Goal: Information Seeking & Learning: Find specific fact

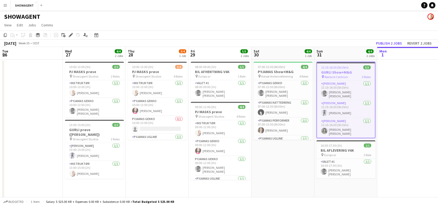
scroll to position [0, 126]
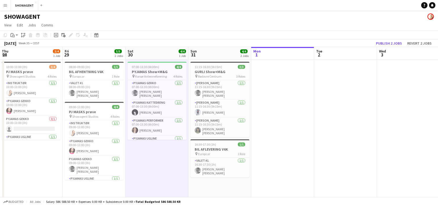
click at [3, 4] on app-icon "Menu" at bounding box center [5, 5] width 4 height 4
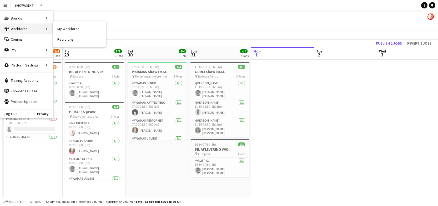
click at [22, 26] on div "Workforce Workforce" at bounding box center [26, 28] width 53 height 11
click at [26, 29] on div "Workforce Workforce" at bounding box center [26, 28] width 53 height 11
drag, startPoint x: 43, startPoint y: 28, endPoint x: 47, endPoint y: 28, distance: 3.7
click at [43, 28] on div "Workforce Workforce" at bounding box center [26, 28] width 53 height 11
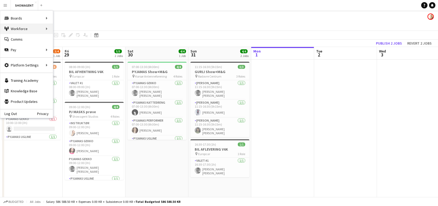
click at [47, 28] on div "Workforce Workforce" at bounding box center [26, 28] width 53 height 11
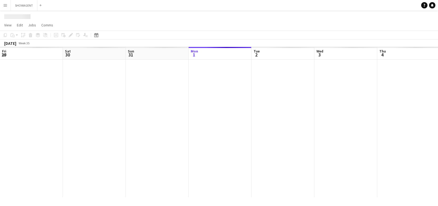
scroll to position [0, 126]
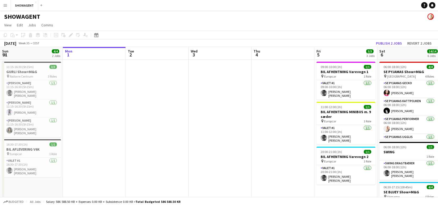
click at [7, 3] on button "Menu" at bounding box center [5, 5] width 11 height 11
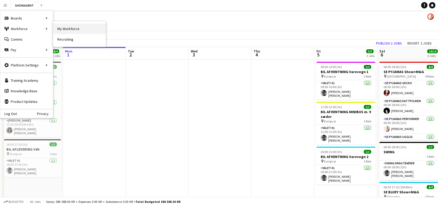
click at [69, 29] on link "My Workforce" at bounding box center [79, 28] width 53 height 11
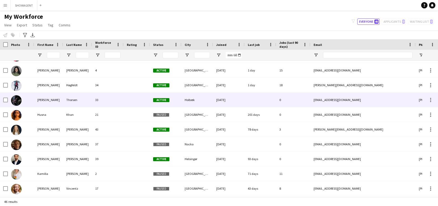
click at [63, 101] on div "[PERSON_NAME]" at bounding box center [48, 99] width 29 height 14
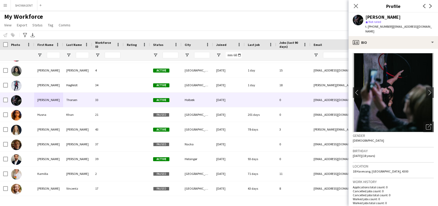
drag, startPoint x: 397, startPoint y: 18, endPoint x: 363, endPoint y: 17, distance: 34.2
click at [363, 17] on div "[PERSON_NAME] star Not rated t. [PHONE_NUMBER] | [EMAIL_ADDRESS][DOMAIN_NAME]" at bounding box center [394, 24] width 90 height 23
copy div "[PERSON_NAME]"
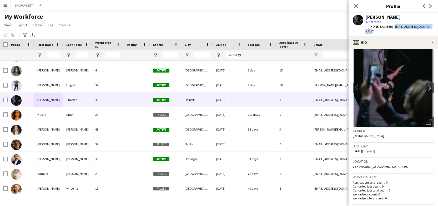
drag, startPoint x: 388, startPoint y: 27, endPoint x: 429, endPoint y: 26, distance: 41.4
click at [429, 26] on div "[PERSON_NAME] star Not rated t. [PHONE_NUMBER] | [EMAIL_ADDRESS][DOMAIN_NAME]" at bounding box center [394, 24] width 90 height 23
copy span "[EMAIL_ADDRESS][DOMAIN_NAME]"
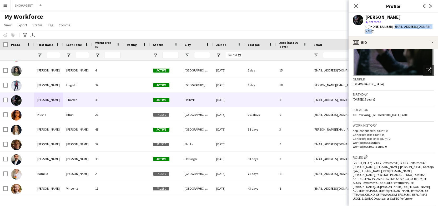
scroll to position [0, 0]
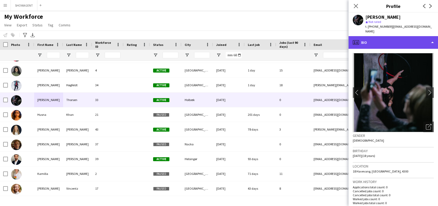
click at [434, 38] on div "profile Bio" at bounding box center [394, 42] width 90 height 13
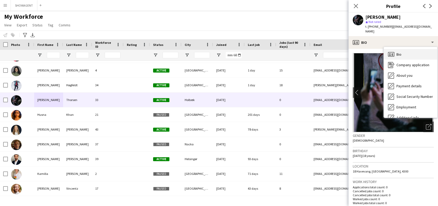
click at [399, 52] on div "Bio Bio" at bounding box center [410, 54] width 53 height 11
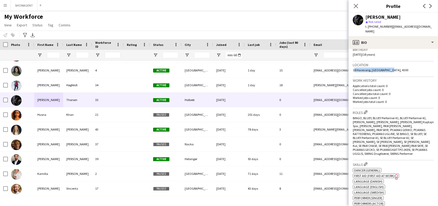
drag, startPoint x: 390, startPoint y: 65, endPoint x: 353, endPoint y: 65, distance: 36.6
click at [353, 65] on div "Location [STREET_ADDRESS]" at bounding box center [393, 68] width 81 height 15
copy span "18 Havevang, [GEOGRAPHIC_DATA], 4300"
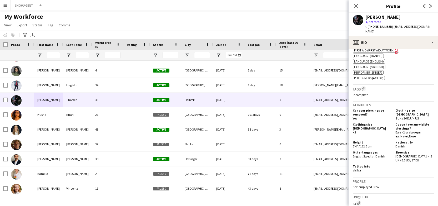
scroll to position [315, 0]
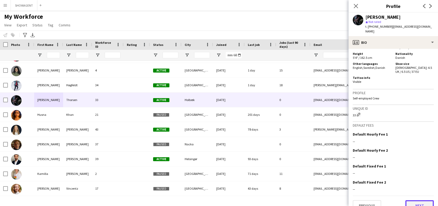
click at [422, 200] on button "Next" at bounding box center [420, 205] width 28 height 11
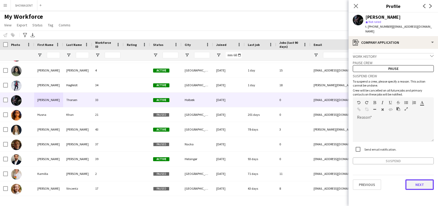
click at [418, 179] on button "Next" at bounding box center [420, 184] width 28 height 11
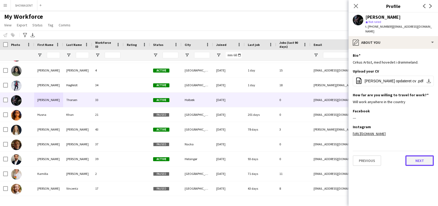
click at [413, 159] on button "Next" at bounding box center [420, 160] width 28 height 11
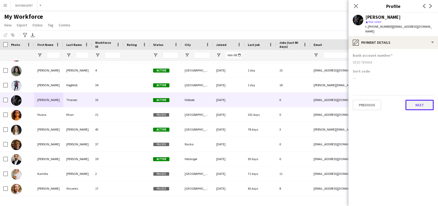
click at [414, 100] on button "Next" at bounding box center [420, 105] width 28 height 11
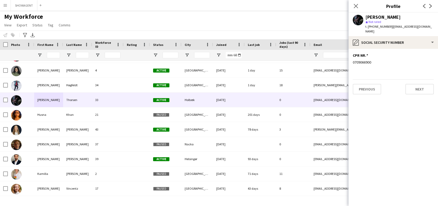
drag, startPoint x: 373, startPoint y: 57, endPoint x: 351, endPoint y: 57, distance: 21.6
click at [351, 57] on app-section-data-types "CPR NR. Edit this field 0709066900 Previous Next" at bounding box center [394, 127] width 90 height 157
copy div "0709066900"
drag, startPoint x: 397, startPoint y: 17, endPoint x: 366, endPoint y: 18, distance: 30.8
click at [366, 18] on div "[PERSON_NAME]" at bounding box center [400, 17] width 68 height 5
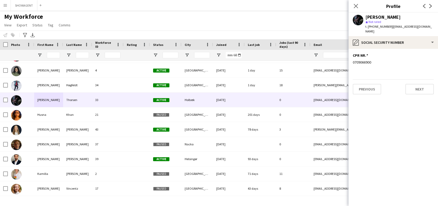
copy div "[PERSON_NAME]"
click at [373, 85] on button "Previous" at bounding box center [367, 89] width 28 height 11
click at [373, 105] on app-section-data-types "Bank account number [FINANCIAL_ID] Sort code --- Previous Next" at bounding box center [394, 127] width 90 height 157
click at [374, 102] on button "Previous" at bounding box center [367, 105] width 28 height 11
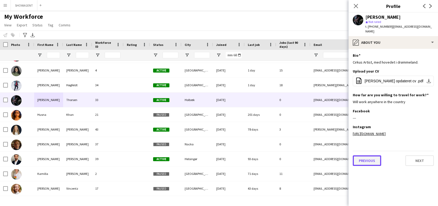
click at [373, 160] on button "Previous" at bounding box center [367, 160] width 28 height 11
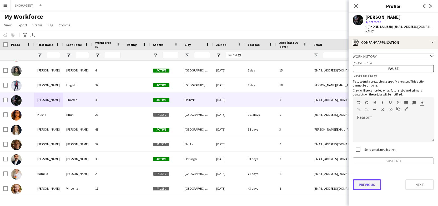
click at [375, 179] on button "Previous" at bounding box center [367, 184] width 28 height 11
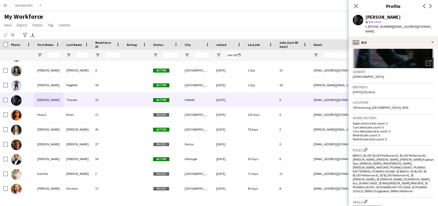
scroll to position [68, 0]
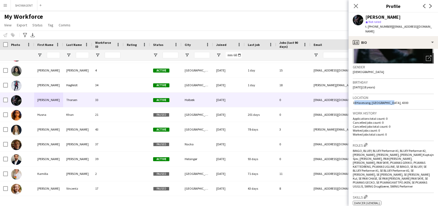
drag, startPoint x: 390, startPoint y: 97, endPoint x: 347, endPoint y: 97, distance: 43.2
click at [349, 98] on app-crew-profile-bio "chevron-left chevron-right Open photos pop-in Gender [DEMOGRAPHIC_DATA] Birthda…" at bounding box center [394, 127] width 90 height 157
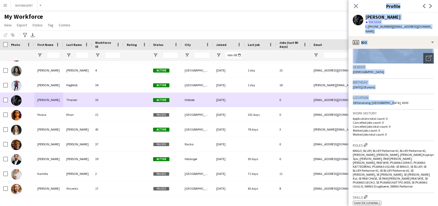
copy body "Close pop-in Profile Previous Next [PERSON_NAME] star Not rated t. [PHONE_NUMBE…"
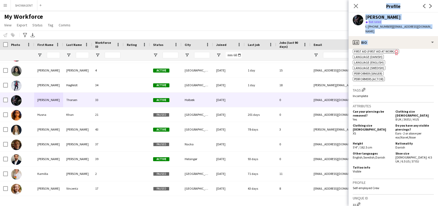
scroll to position [315, 0]
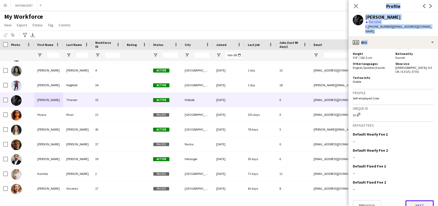
click at [418, 200] on button "Next" at bounding box center [420, 205] width 28 height 11
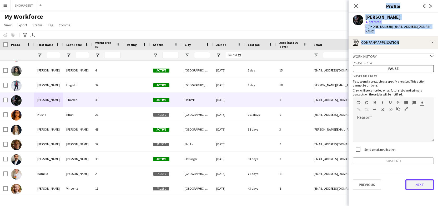
click at [416, 179] on button "Next" at bounding box center [420, 184] width 28 height 11
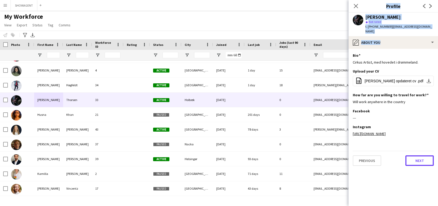
click at [420, 160] on button "Next" at bounding box center [420, 160] width 28 height 11
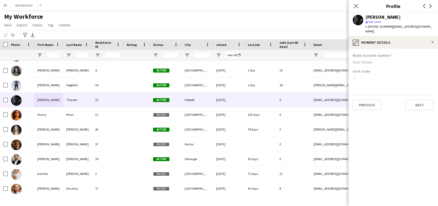
click at [406, 63] on div "Bank account number [FINANCIAL_ID]" at bounding box center [393, 61] width 81 height 16
click at [414, 101] on button "Next" at bounding box center [420, 105] width 28 height 11
drag, startPoint x: 371, startPoint y: 57, endPoint x: 348, endPoint y: 57, distance: 23.2
click at [348, 56] on body "Menu Boards Boards Boards All jobs Status Workforce Workforce My Workforce Recr…" at bounding box center [219, 103] width 438 height 206
click at [365, 61] on div "CPR NR. Edit this field 0709066900" at bounding box center [393, 61] width 81 height 16
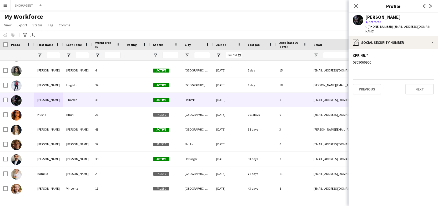
drag, startPoint x: 373, startPoint y: 57, endPoint x: 353, endPoint y: 57, distance: 20.5
click at [353, 57] on app-section-data-types "CPR NR. Edit this field 0709066900 Previous Next" at bounding box center [394, 127] width 90 height 157
copy div "0709066900"
